Goal: Information Seeking & Learning: Learn about a topic

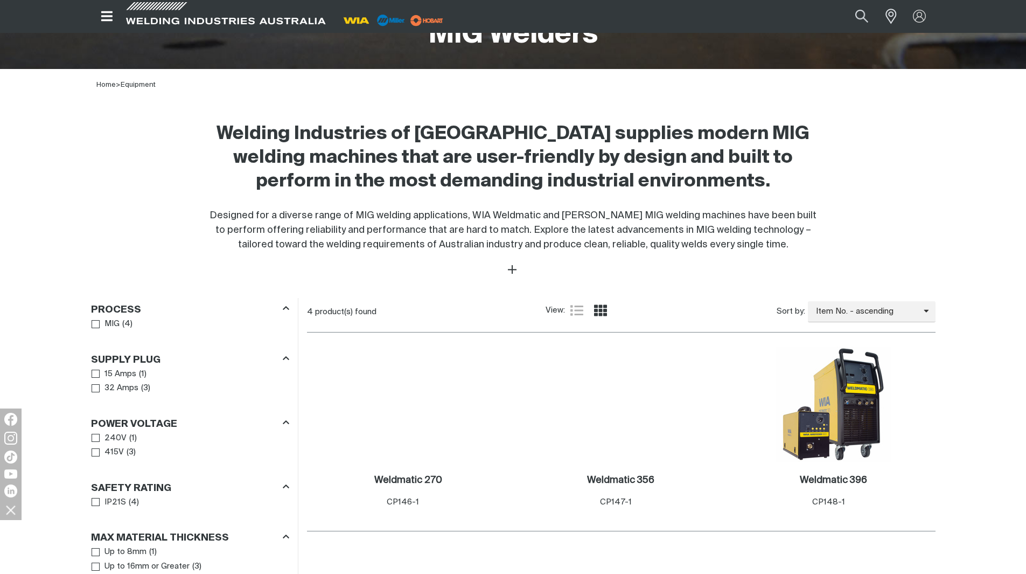
scroll to position [274, 0]
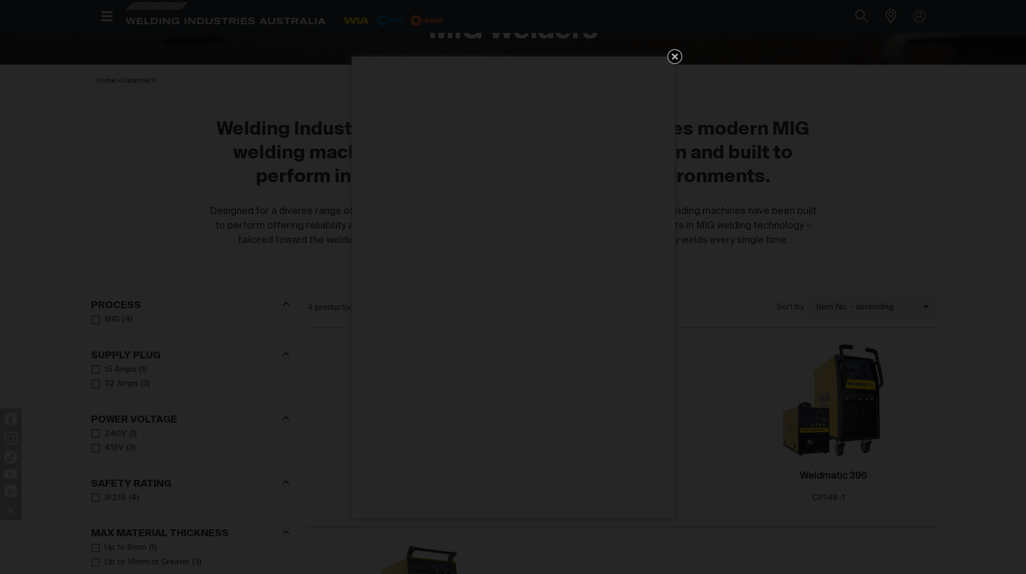
click at [670, 54] on icon "Get 5 WIA Welding Guides Free!" at bounding box center [675, 56] width 13 height 13
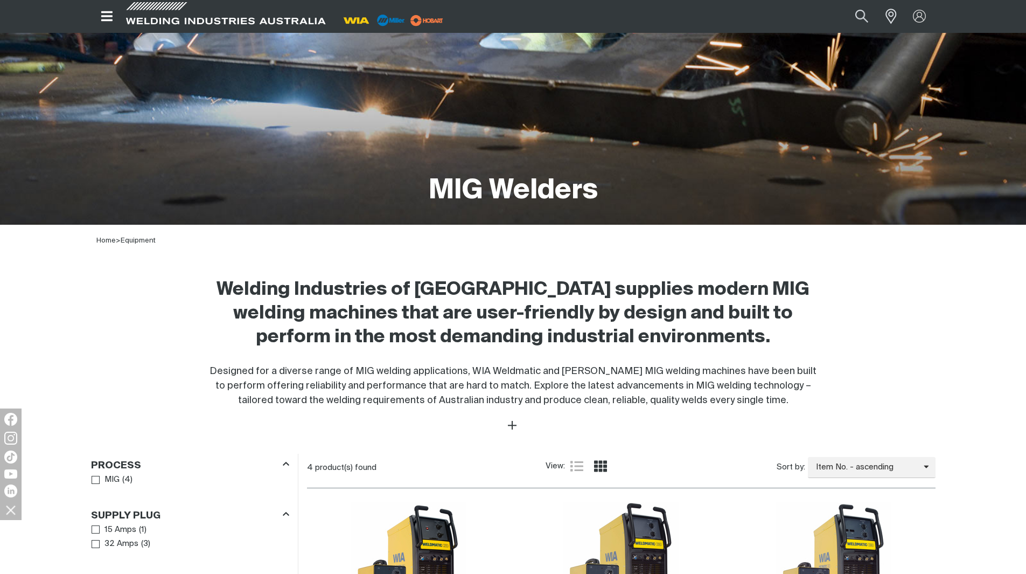
scroll to position [112, 0]
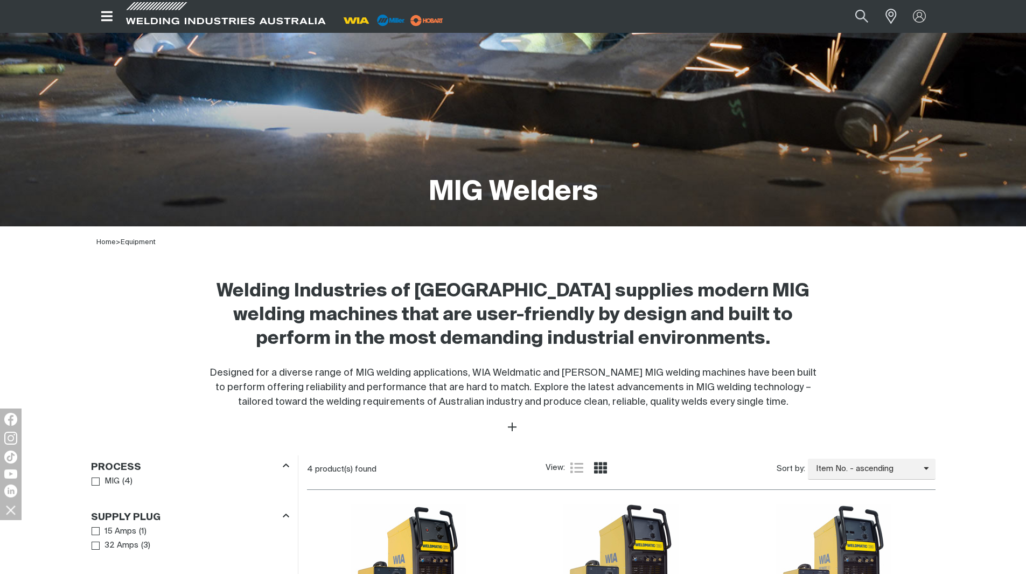
click at [101, 15] on icon "Open top menu" at bounding box center [107, 16] width 16 height 13
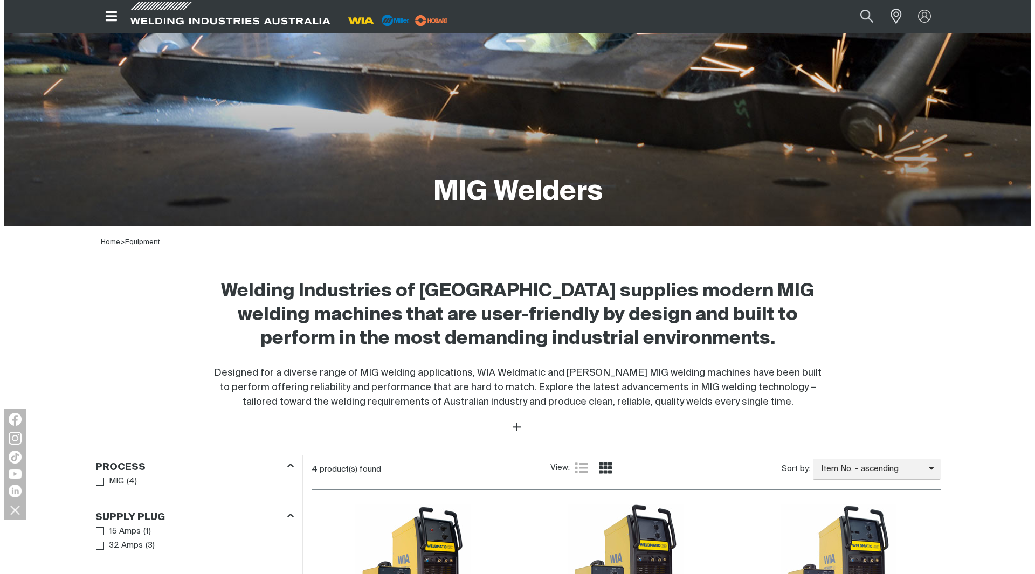
scroll to position [108, 0]
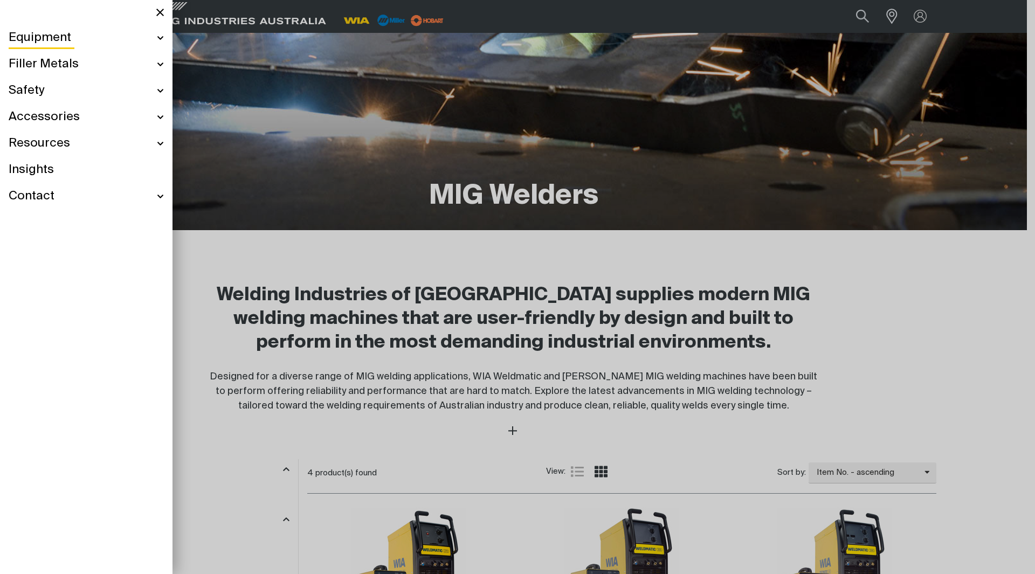
click at [159, 34] on div "Equipment" at bounding box center [86, 38] width 155 height 26
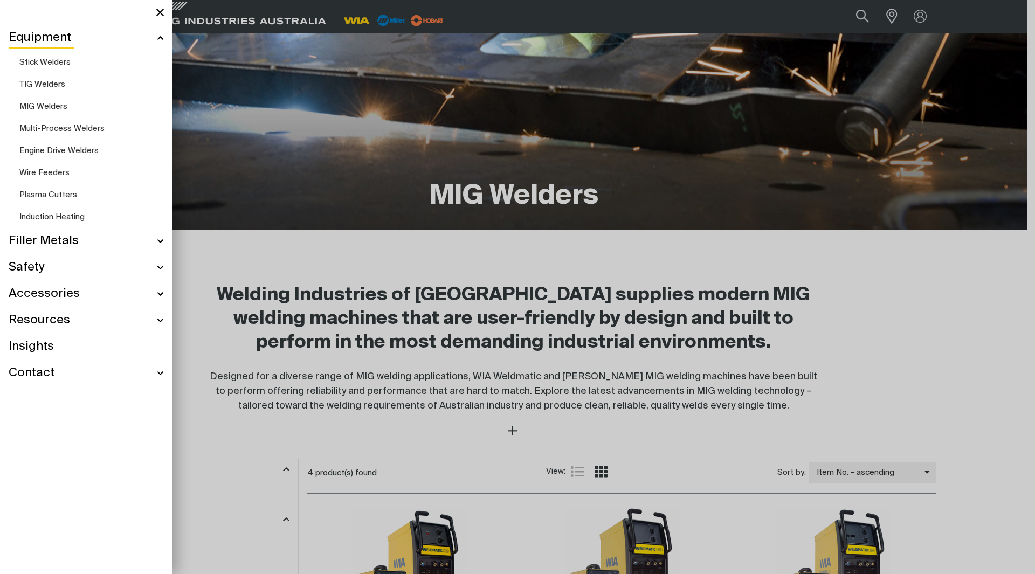
scroll to position [70, 0]
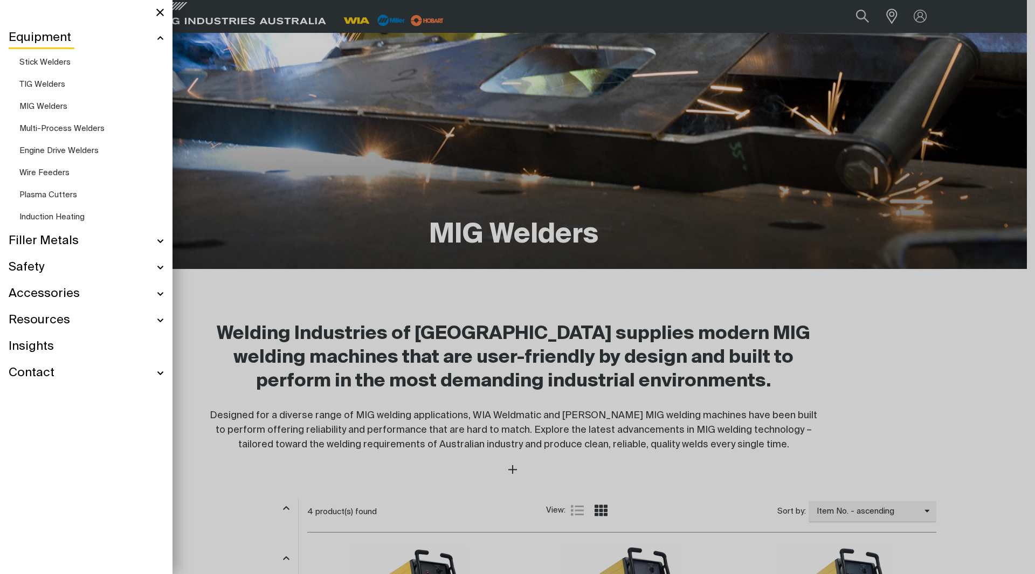
click at [80, 123] on link "Multi-Process Welders" at bounding box center [91, 128] width 144 height 22
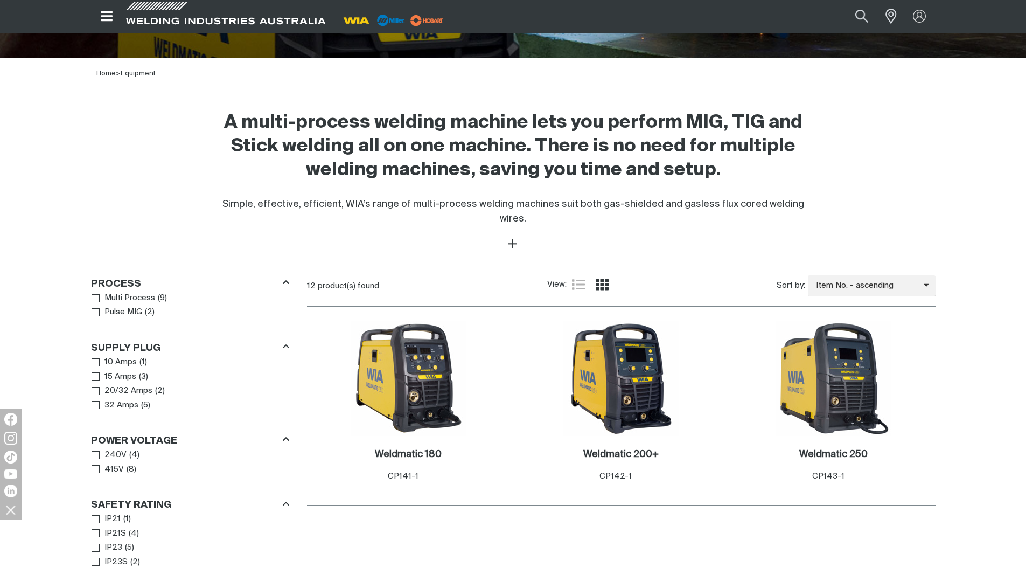
scroll to position [377, 0]
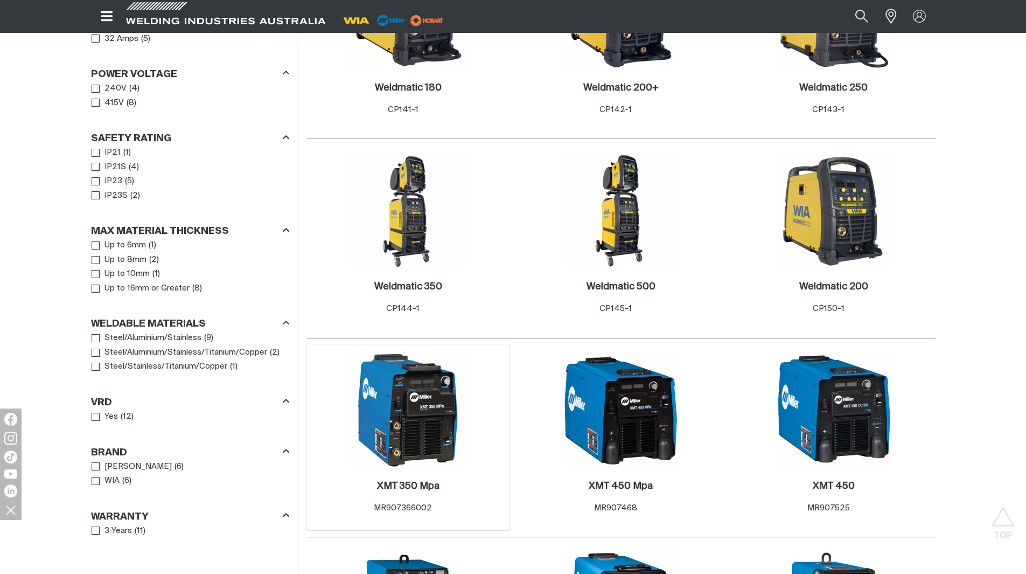
scroll to position [647, 0]
click at [457, 269] on div "Weldmatic 350 . Item No. CP144-1" at bounding box center [409, 300] width 192 height 63
click at [398, 208] on img at bounding box center [408, 211] width 115 height 115
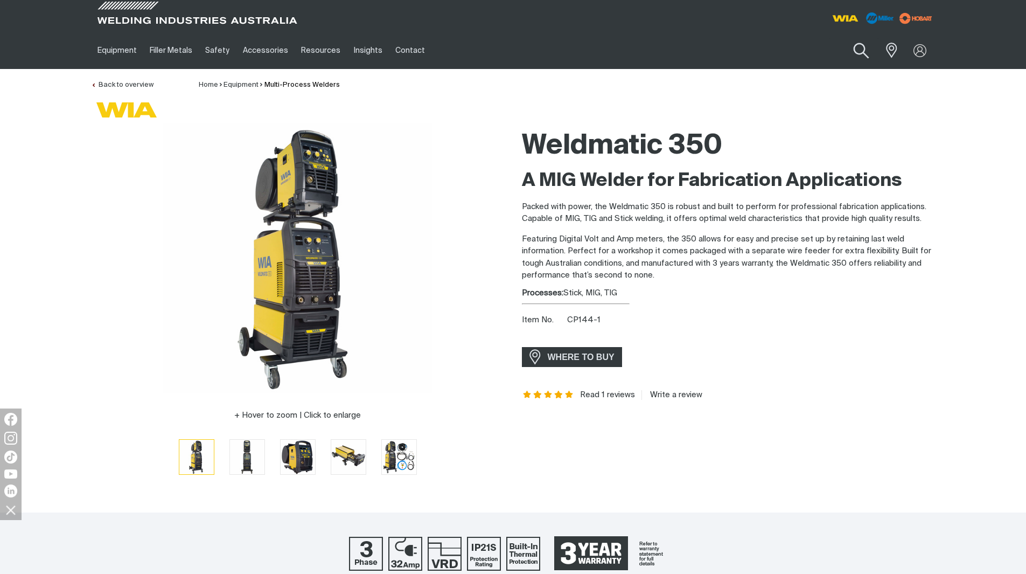
click at [864, 58] on button "Search products" at bounding box center [862, 51] width 44 height 31
click at [834, 58] on input "Search" at bounding box center [796, 50] width 166 height 24
type input "Pulse"
click at [843, 38] on button "Search products" at bounding box center [861, 50] width 37 height 25
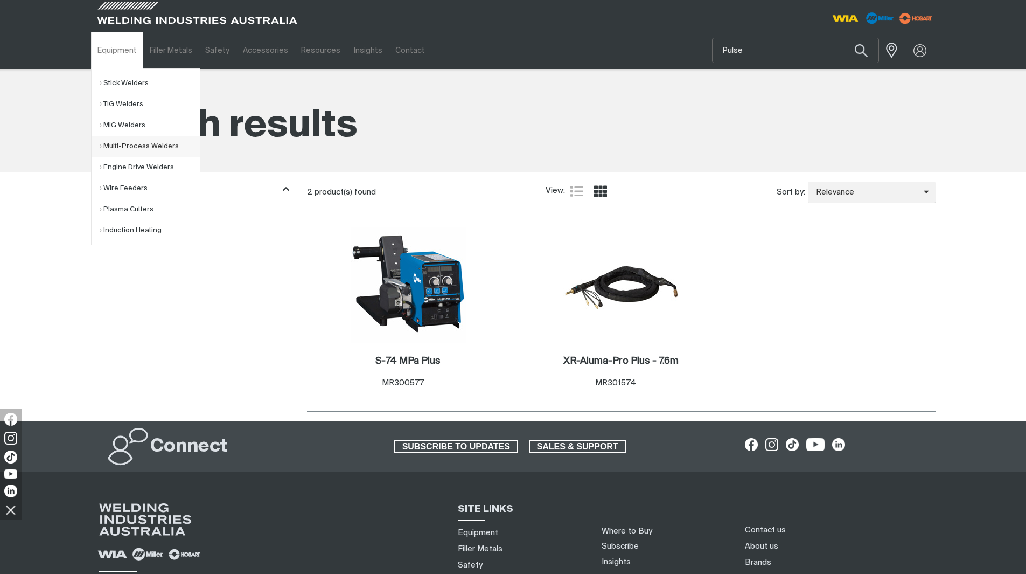
click at [149, 149] on link "Multi-Process Welders" at bounding box center [150, 146] width 100 height 21
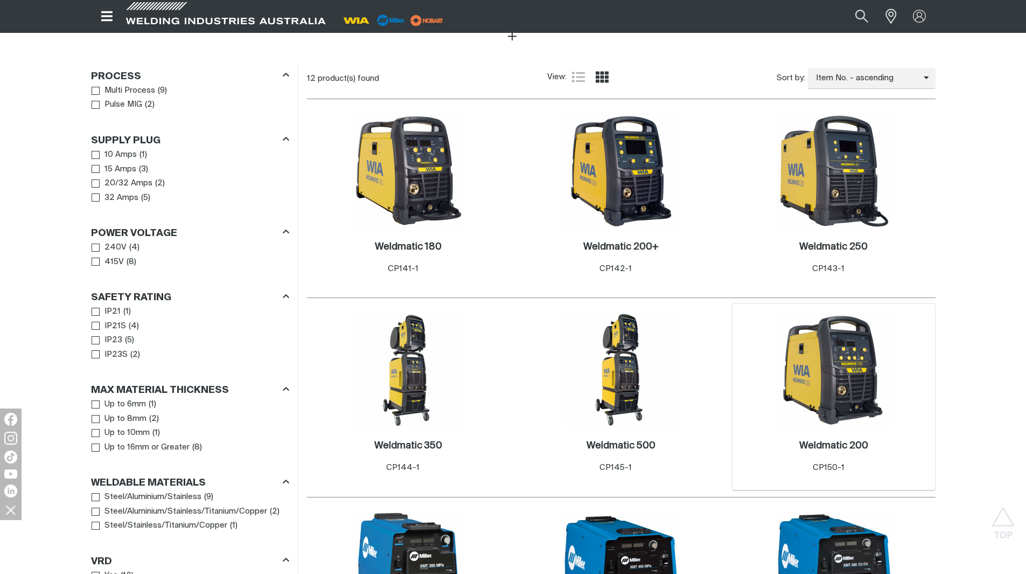
scroll to position [593, 0]
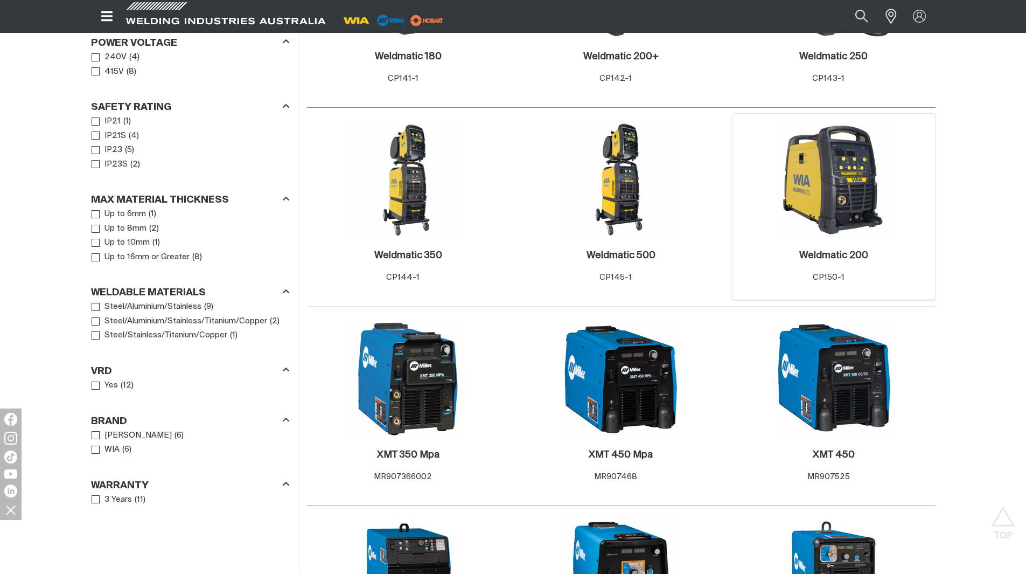
scroll to position [647, 0]
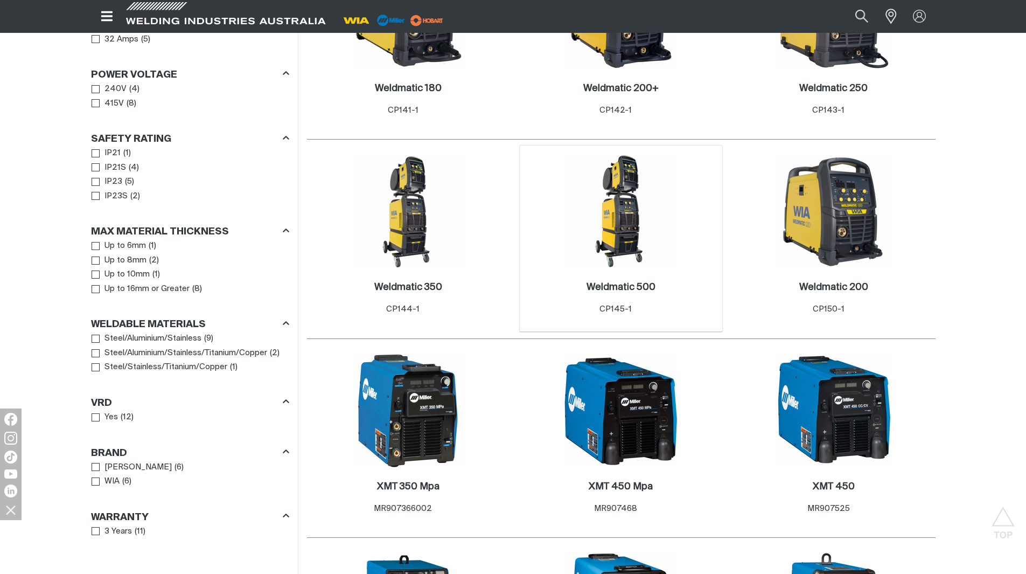
click at [599, 219] on img at bounding box center [621, 211] width 115 height 115
